Goal: Task Accomplishment & Management: Use online tool/utility

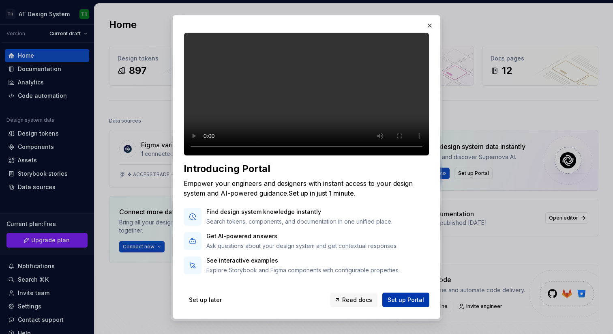
click at [403, 300] on span "Set up Portal" at bounding box center [405, 299] width 36 height 8
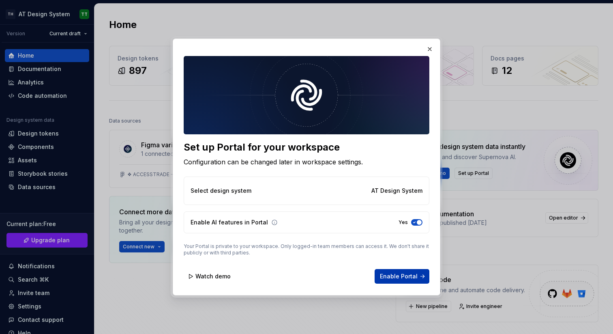
click at [401, 277] on span "Enable Portal" at bounding box center [399, 276] width 38 height 8
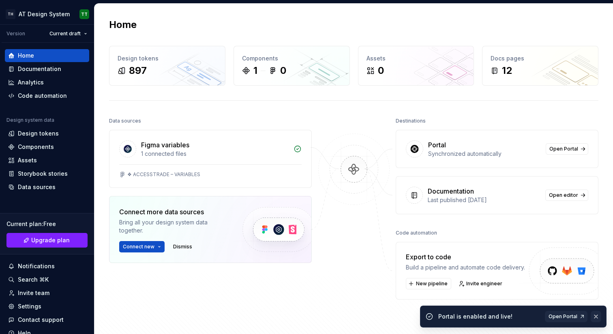
click at [597, 316] on button "button" at bounding box center [595, 315] width 11 height 11
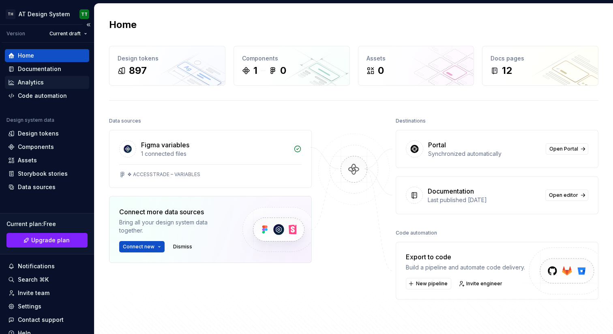
click at [42, 82] on div "Analytics" at bounding box center [31, 82] width 26 height 8
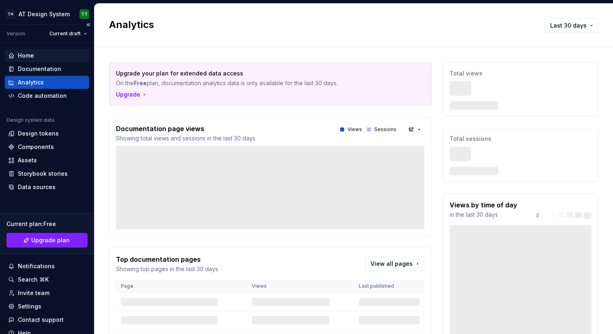
click at [38, 55] on div "Home" at bounding box center [47, 55] width 78 height 8
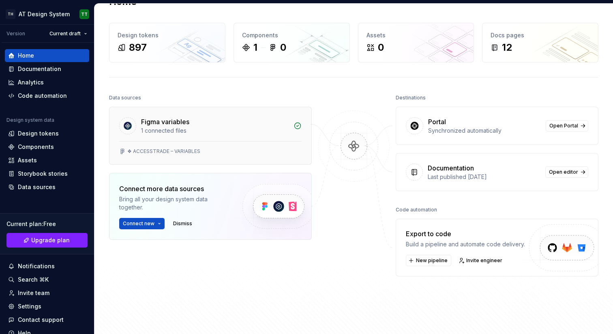
scroll to position [28, 0]
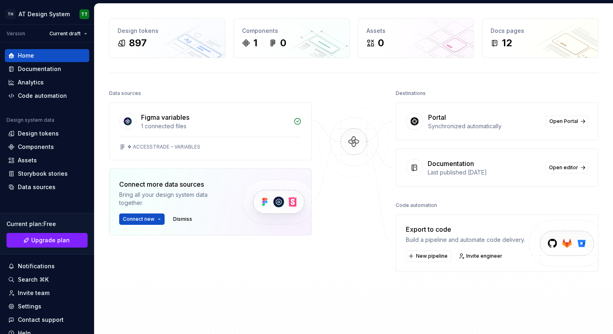
click at [257, 187] on img at bounding box center [278, 202] width 99 height 66
click at [195, 207] on div "Connect more data sources Bring all your design system data together. Connect n…" at bounding box center [173, 201] width 109 height 45
click at [141, 217] on span "Connect new" at bounding box center [139, 219] width 32 height 6
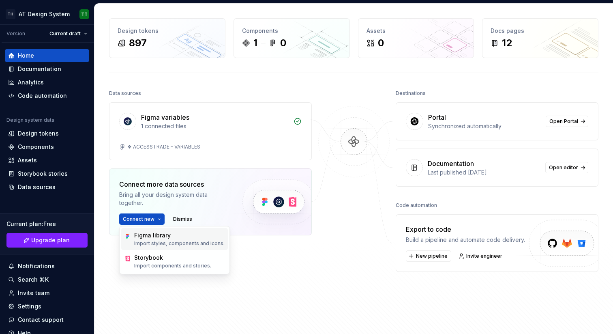
click at [188, 245] on p "Import styles, components and icons." at bounding box center [179, 243] width 90 height 6
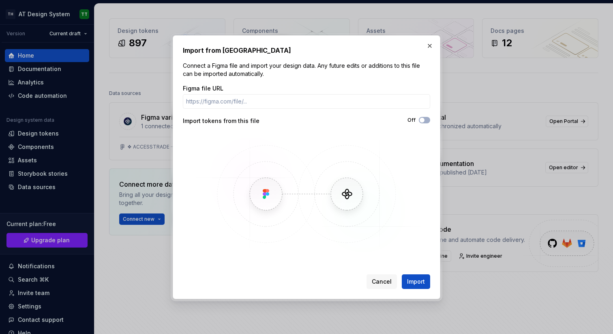
drag, startPoint x: 206, startPoint y: 68, endPoint x: 275, endPoint y: 66, distance: 68.9
click at [274, 66] on p "Connect a Figma file and import your design data. Any future edits or additions…" at bounding box center [306, 70] width 247 height 16
drag, startPoint x: 341, startPoint y: 65, endPoint x: 374, endPoint y: 74, distance: 34.8
click at [374, 74] on p "Connect a Figma file and import your design data. Any future edits or additions…" at bounding box center [306, 70] width 247 height 16
click at [374, 79] on div "Import from Figma Connect a Figma file and import your design data. Any future …" at bounding box center [306, 166] width 247 height 243
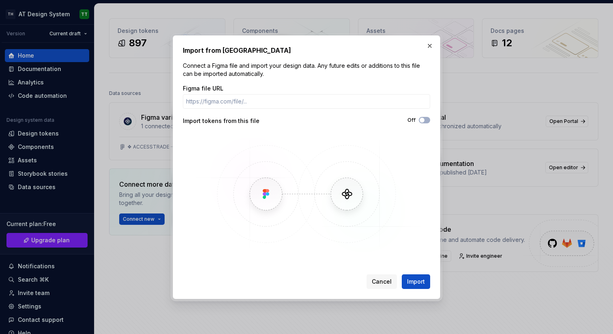
click at [330, 205] on img at bounding box center [306, 194] width 235 height 122
click at [428, 47] on button "button" at bounding box center [429, 45] width 11 height 11
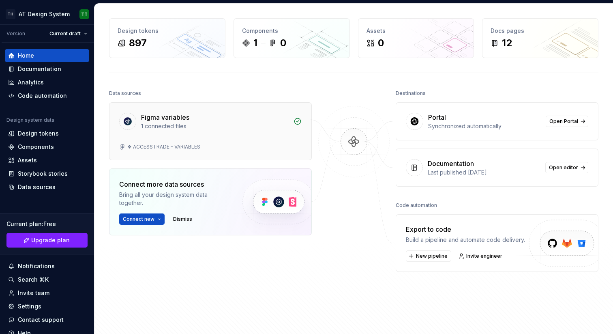
click at [238, 128] on div "1 connected files" at bounding box center [215, 126] width 148 height 8
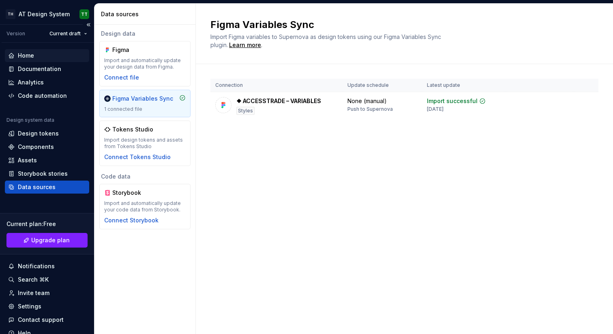
click at [36, 54] on div "Home" at bounding box center [47, 55] width 78 height 8
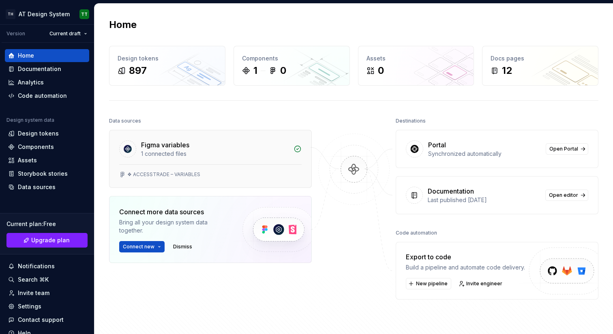
click at [233, 154] on div "1 connected files" at bounding box center [215, 154] width 148 height 8
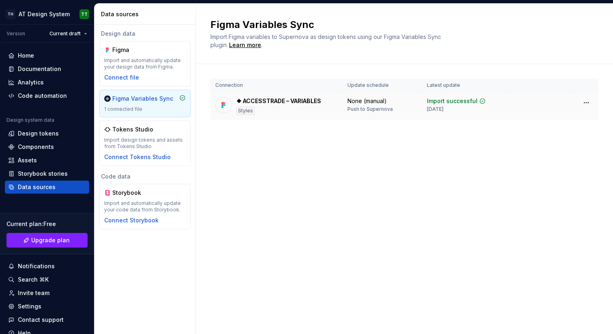
click at [280, 106] on div "❖ ACCESSTRADE – VARIABLES Styles" at bounding box center [278, 106] width 85 height 18
click at [284, 107] on div "❖ ACCESSTRADE – VARIABLES Styles" at bounding box center [278, 106] width 85 height 18
click at [582, 101] on html "TH AT Design System TT Version Current draft Home Documentation Analytics Code …" at bounding box center [306, 167] width 613 height 334
click at [472, 179] on html "TH AT Design System TT Version Current draft Home Documentation Analytics Code …" at bounding box center [306, 167] width 613 height 334
click at [293, 108] on div "❖ ACCESSTRADE – VARIABLES Styles" at bounding box center [278, 106] width 85 height 18
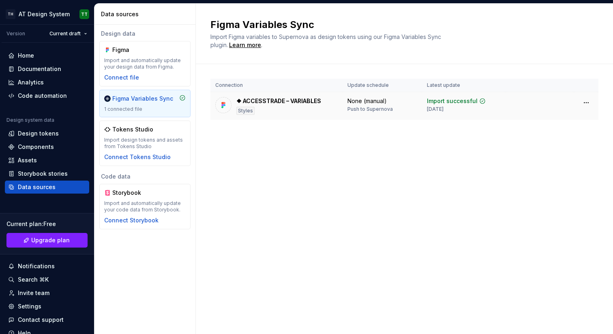
click at [289, 102] on div "❖ ACCESSTRADE – VARIABLES" at bounding box center [278, 101] width 85 height 8
click at [282, 147] on div "Connection Update schedule Latest update ❖ ACCESSTRADE – VARIABLES Styles None …" at bounding box center [404, 107] width 388 height 86
select select "**"
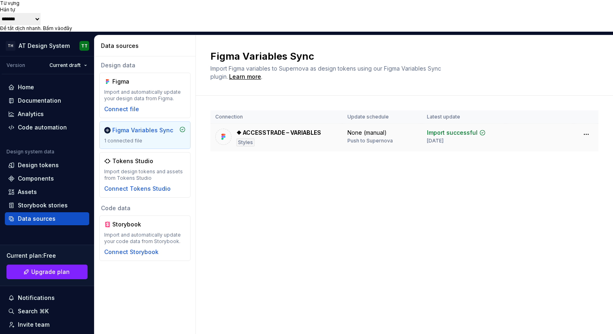
click at [243, 138] on div "Styles" at bounding box center [245, 142] width 18 height 8
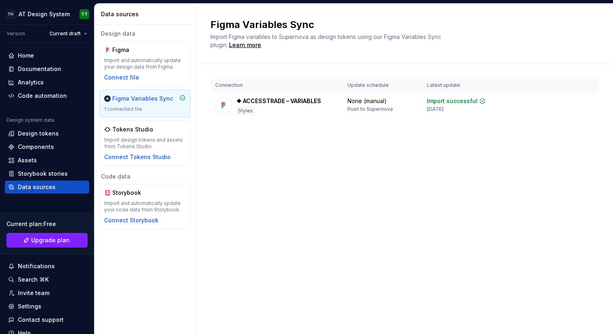
click at [254, 148] on div "Connection Update schedule Latest update ❖ ACCESSTRADE – VARIABLES Styles None …" at bounding box center [404, 107] width 388 height 86
click at [43, 133] on div "Design tokens" at bounding box center [38, 133] width 41 height 8
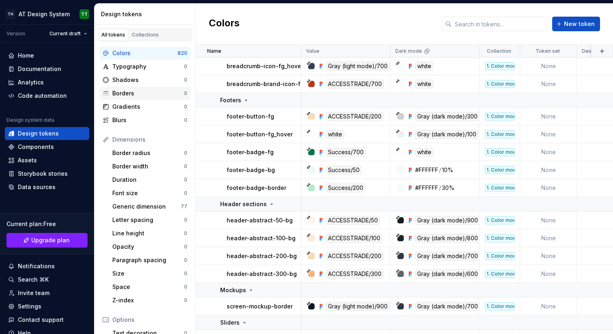
scroll to position [692, 0]
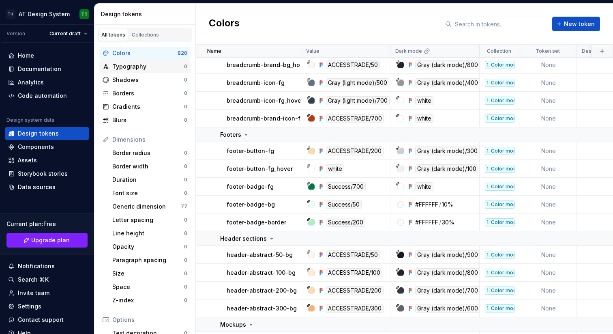
click at [135, 65] on div "Typography" at bounding box center [148, 66] width 72 height 8
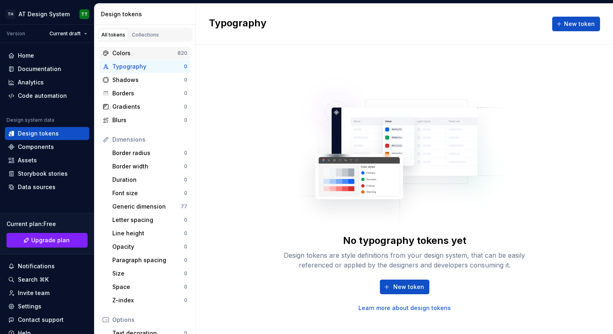
drag, startPoint x: 147, startPoint y: 47, endPoint x: 153, endPoint y: 47, distance: 6.5
click at [147, 47] on div "Colors 820" at bounding box center [144, 53] width 91 height 13
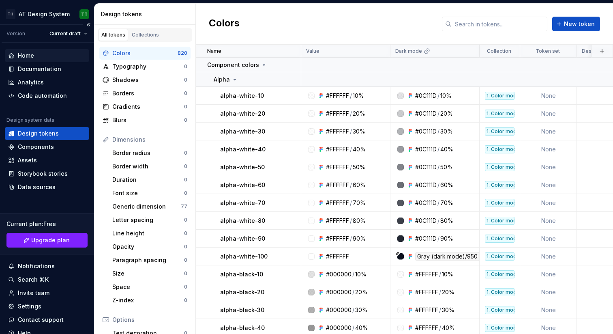
click at [35, 53] on div "Home" at bounding box center [47, 55] width 78 height 8
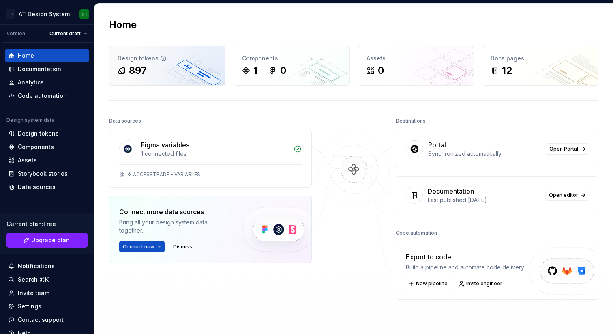
click at [150, 69] on div "897" at bounding box center [167, 70] width 99 height 13
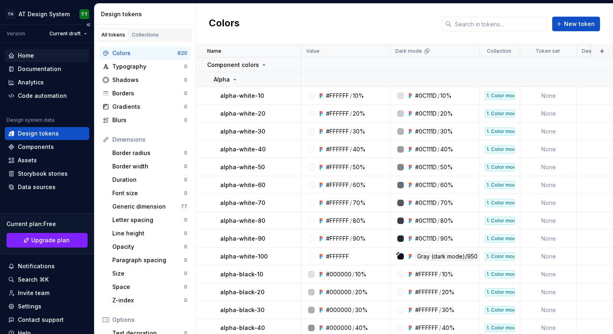
click at [30, 53] on div "Home" at bounding box center [26, 55] width 16 height 8
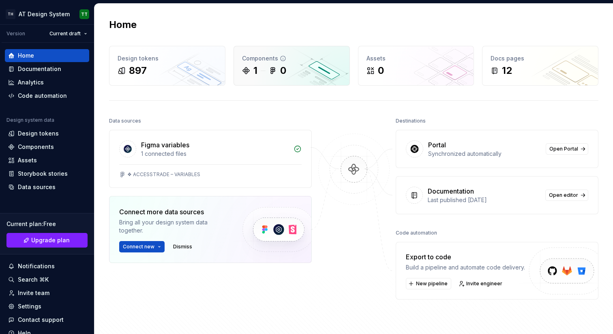
click at [263, 64] on div "1 0" at bounding box center [291, 70] width 99 height 13
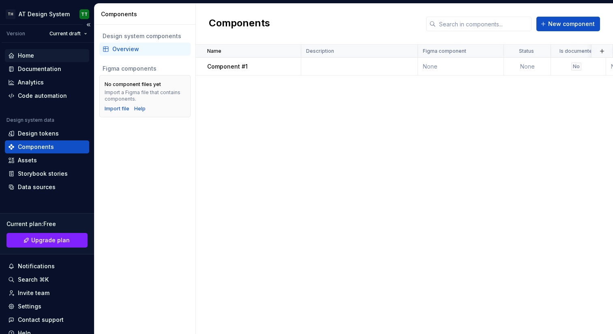
click at [28, 56] on div "Home" at bounding box center [26, 55] width 16 height 8
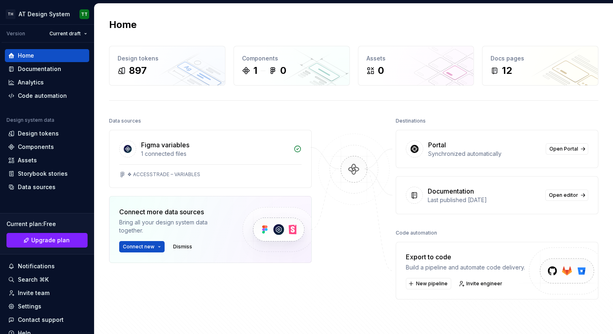
click at [453, 147] on div "Portal" at bounding box center [484, 145] width 113 height 10
click at [552, 149] on span "Open Portal" at bounding box center [563, 148] width 29 height 6
click at [478, 256] on div "Export to code" at bounding box center [465, 257] width 119 height 10
click at [549, 272] on img at bounding box center [564, 279] width 100 height 66
click at [490, 257] on div "Export to code" at bounding box center [465, 257] width 119 height 10
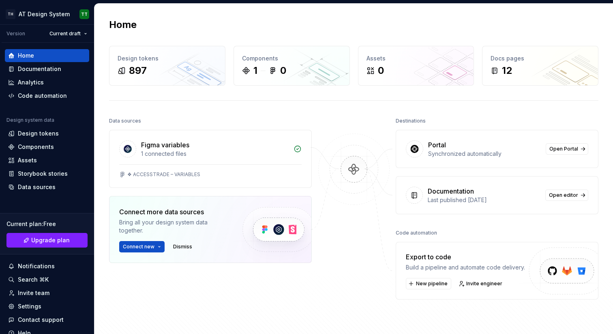
click at [490, 256] on div "Export to code" at bounding box center [465, 257] width 119 height 10
select select "**"
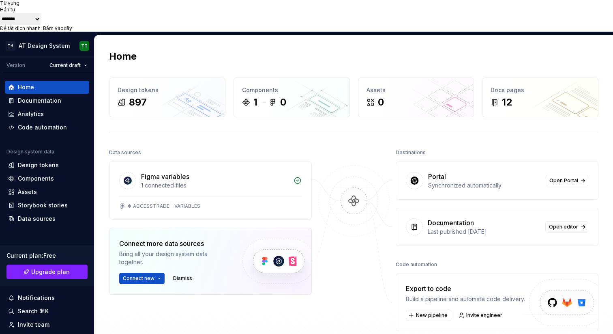
click at [450, 259] on div "Code automation" at bounding box center [497, 264] width 203 height 11
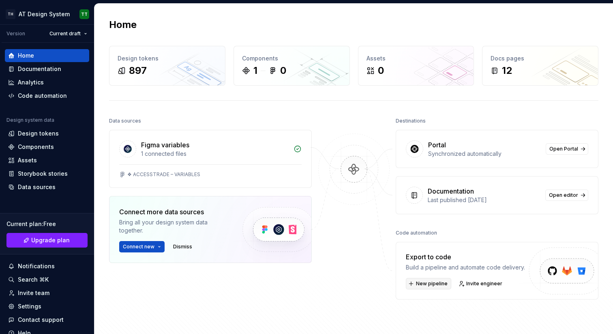
click at [421, 281] on span "New pipeline" at bounding box center [432, 283] width 32 height 6
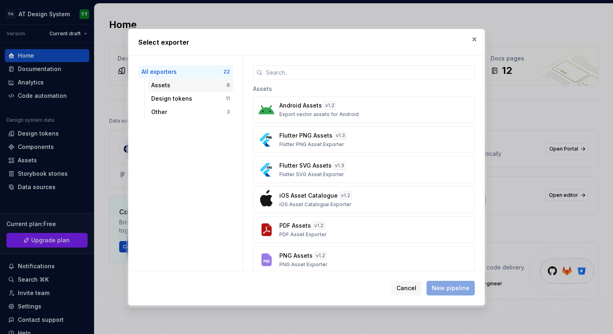
click at [166, 87] on div "Assets" at bounding box center [188, 85] width 75 height 8
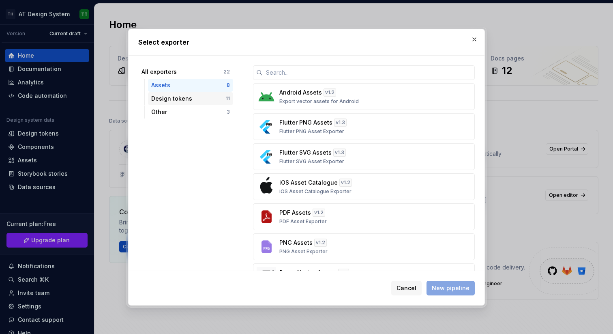
click at [168, 97] on div "Design tokens" at bounding box center [188, 98] width 75 height 8
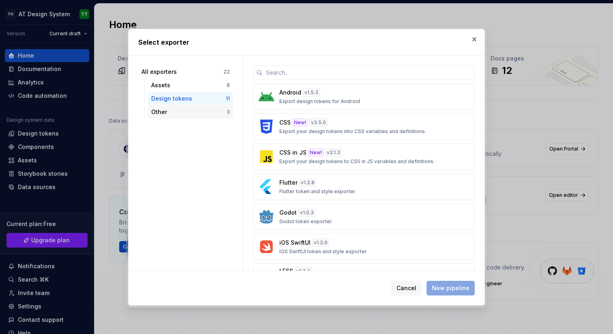
click at [172, 110] on div "Other" at bounding box center [188, 112] width 75 height 8
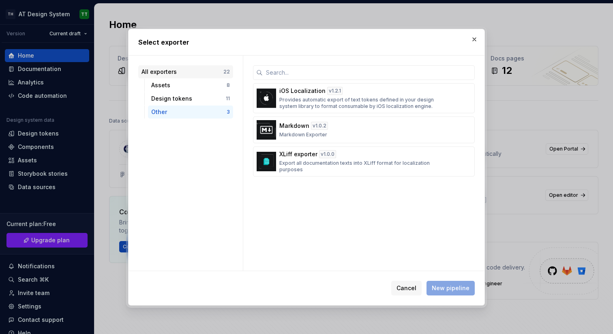
click at [175, 73] on div "All exporters" at bounding box center [182, 72] width 82 height 8
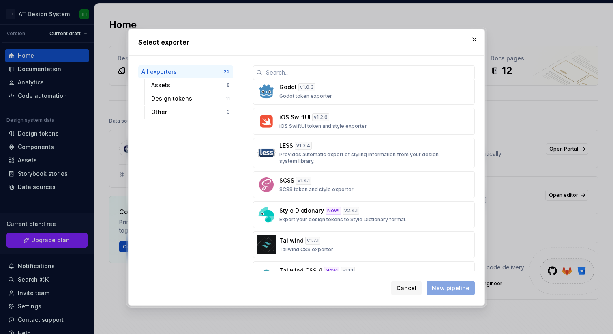
scroll to position [390, 0]
click at [397, 210] on div "Style Dictionary New! v 2.4.1 Export your design tokens to Style Dictionary for…" at bounding box center [361, 215] width 164 height 16
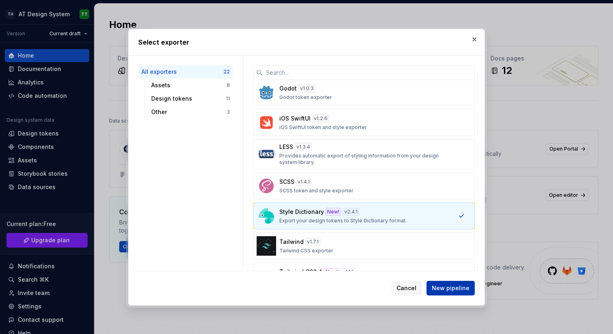
click at [455, 287] on span "New pipeline" at bounding box center [451, 288] width 38 height 8
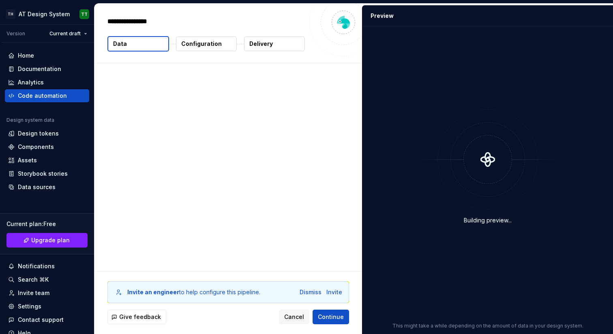
type textarea "*"
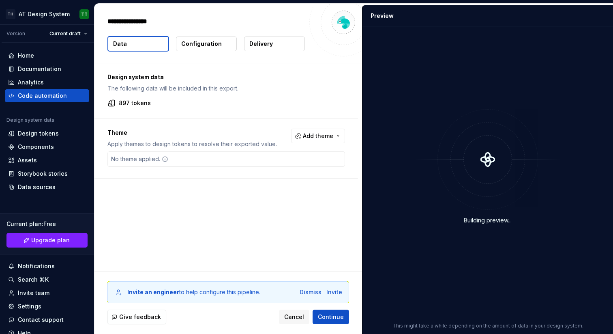
click at [266, 201] on div "Design system data The following data will be included in this export. 897 toke…" at bounding box center [227, 166] width 267 height 207
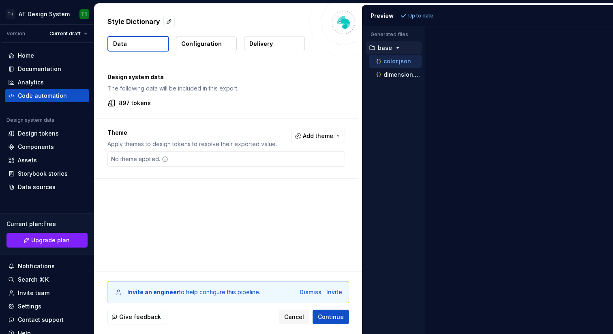
click at [221, 43] on button "Configuration" at bounding box center [206, 43] width 61 height 15
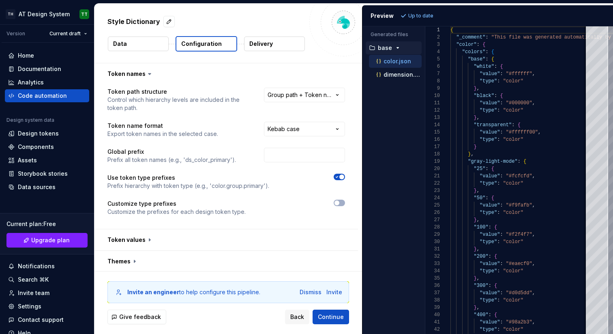
click at [138, 45] on button "Data" at bounding box center [138, 43] width 61 height 15
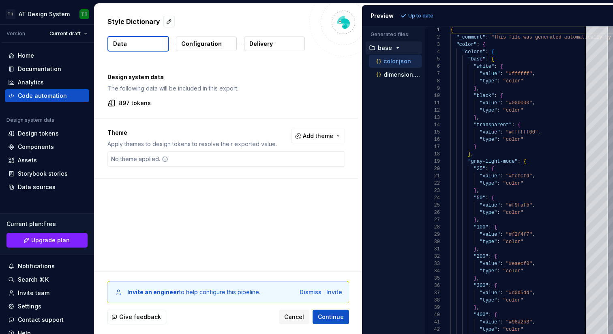
click at [143, 43] on button "Data" at bounding box center [138, 43] width 62 height 15
click at [394, 75] on p "dimension.json" at bounding box center [402, 74] width 38 height 6
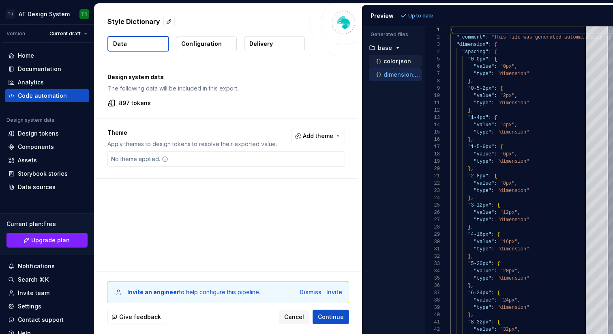
click at [392, 63] on p "color.json" at bounding box center [397, 61] width 28 height 6
type textarea "**********"
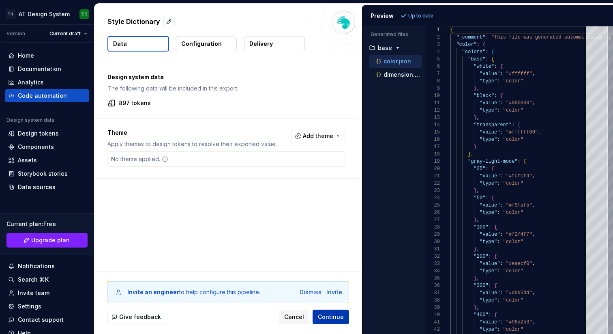
click at [330, 317] on span "Continue" at bounding box center [331, 316] width 26 height 8
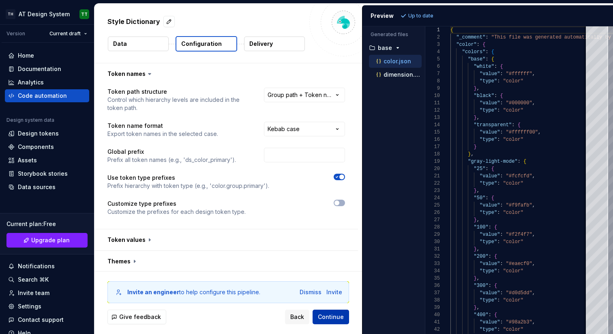
click at [338, 315] on span "Continue" at bounding box center [331, 316] width 26 height 8
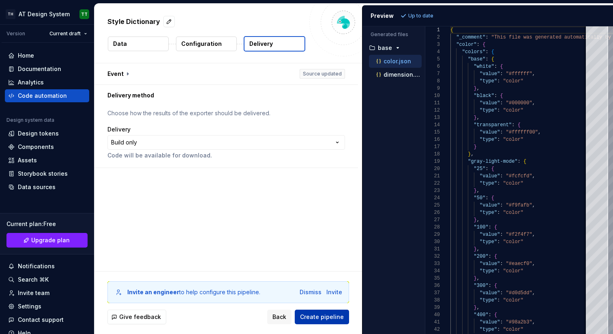
click at [334, 315] on span "Create pipeline" at bounding box center [322, 316] width 44 height 8
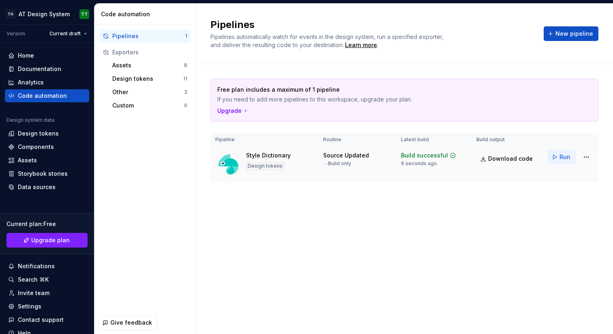
click at [558, 158] on button "Run" at bounding box center [561, 157] width 28 height 15
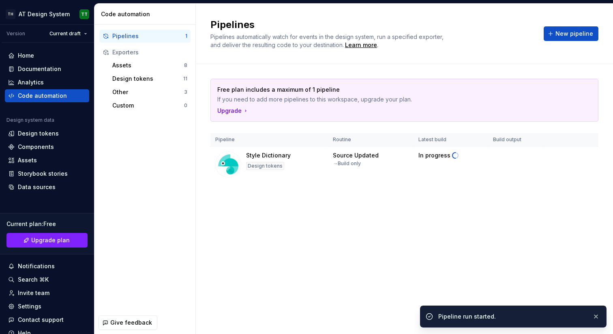
click at [535, 206] on div "Free plan includes a maximum of 1 pipeline If you need to add more pipelines to…" at bounding box center [404, 138] width 388 height 149
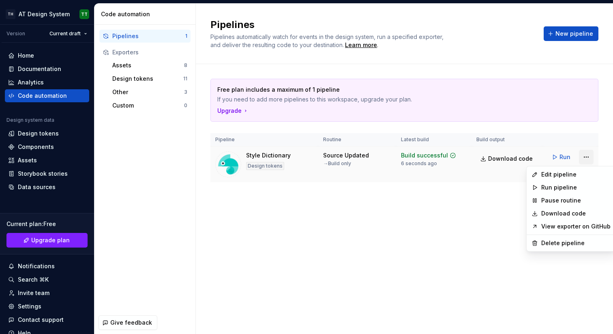
click at [583, 158] on html "**********" at bounding box center [306, 167] width 613 height 334
click at [436, 225] on html "**********" at bounding box center [306, 167] width 613 height 334
click at [589, 156] on html "**********" at bounding box center [306, 167] width 613 height 334
click at [566, 226] on link "View exporter on GitHub" at bounding box center [575, 226] width 69 height 8
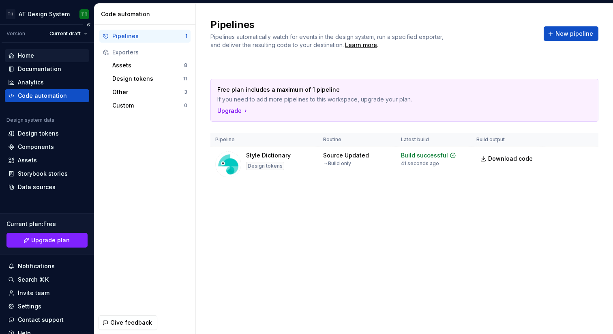
click at [41, 57] on div "Home" at bounding box center [47, 55] width 78 height 8
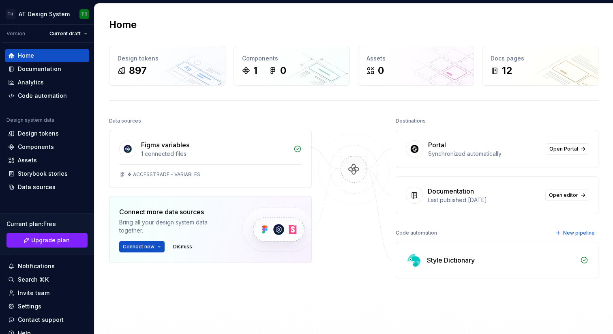
drag, startPoint x: 357, startPoint y: 250, endPoint x: 357, endPoint y: 244, distance: 5.3
click at [357, 250] on div at bounding box center [353, 215] width 81 height 200
click at [355, 227] on div at bounding box center [353, 215] width 81 height 200
drag, startPoint x: 345, startPoint y: 171, endPoint x: 316, endPoint y: 90, distance: 85.5
